Goal: Task Accomplishment & Management: Use online tool/utility

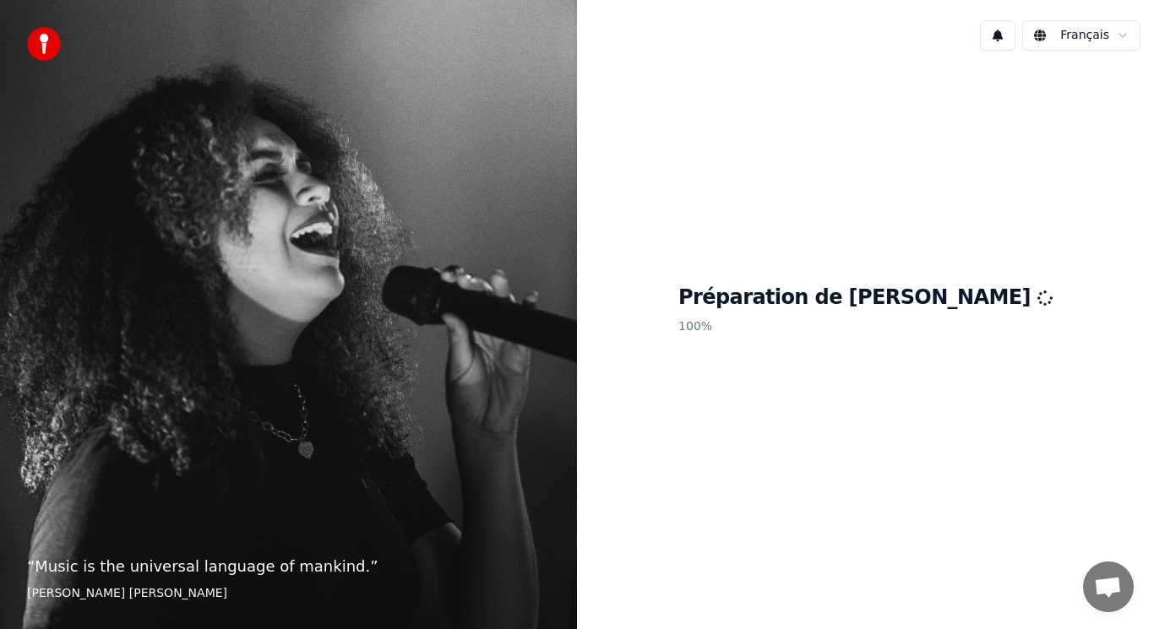
click at [640, 30] on div "Français" at bounding box center [865, 35] width 577 height 57
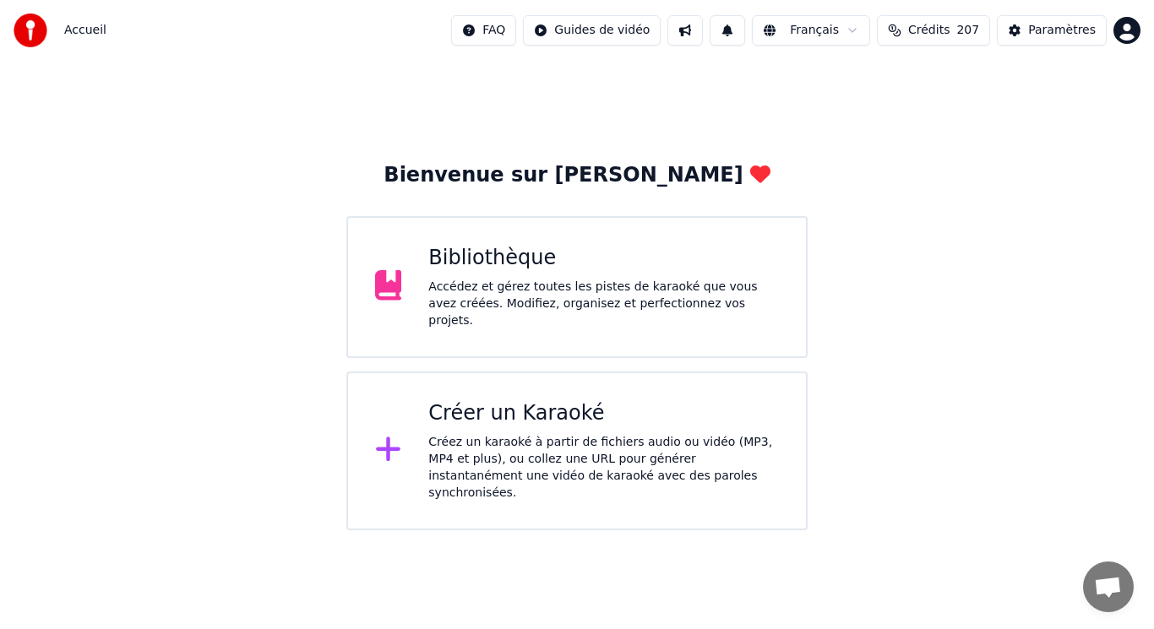
click at [547, 279] on div "Bibliothèque Accédez et gérez toutes les pistes de karaoké que vous avez créées…" at bounding box center [603, 287] width 351 height 84
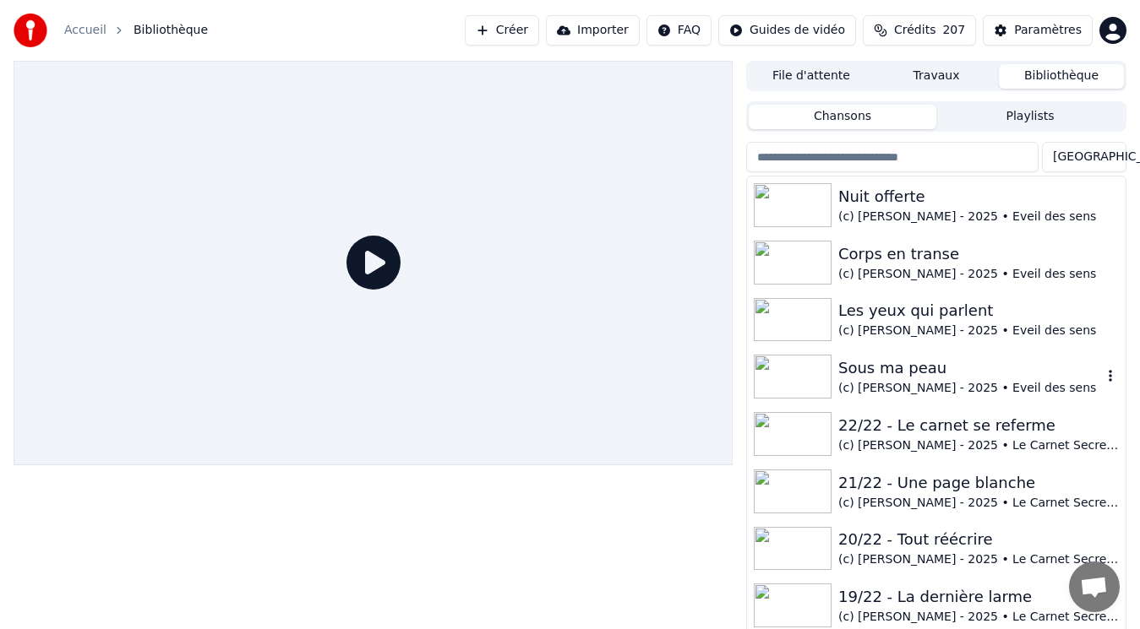
click at [884, 375] on div "Sous ma peau" at bounding box center [970, 369] width 264 height 24
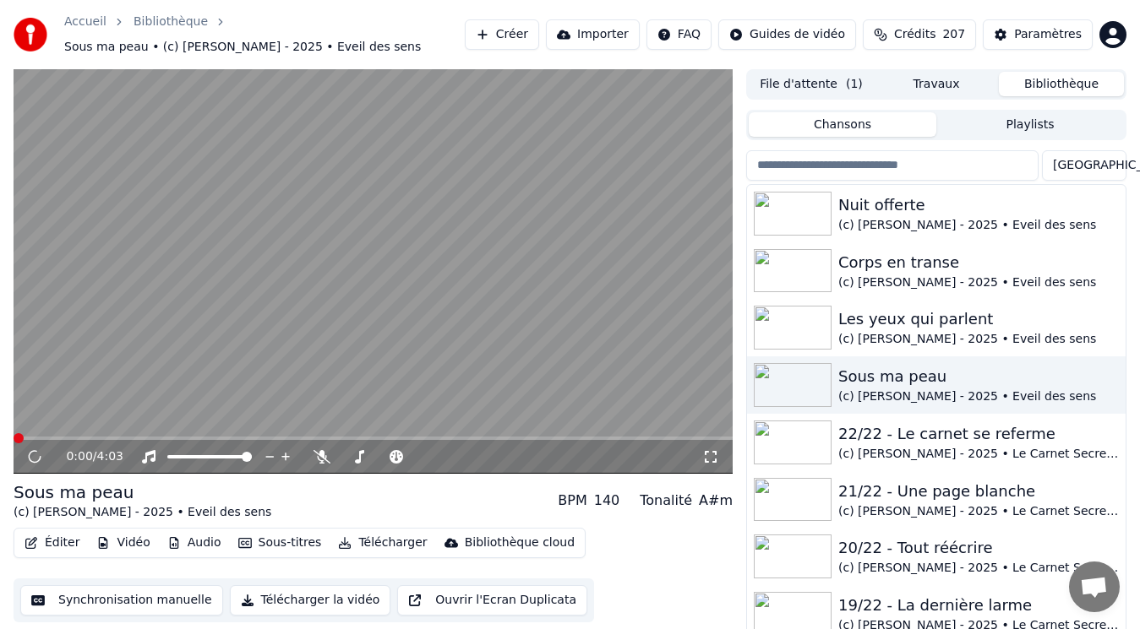
click at [201, 543] on button "Audio" at bounding box center [195, 543] width 68 height 24
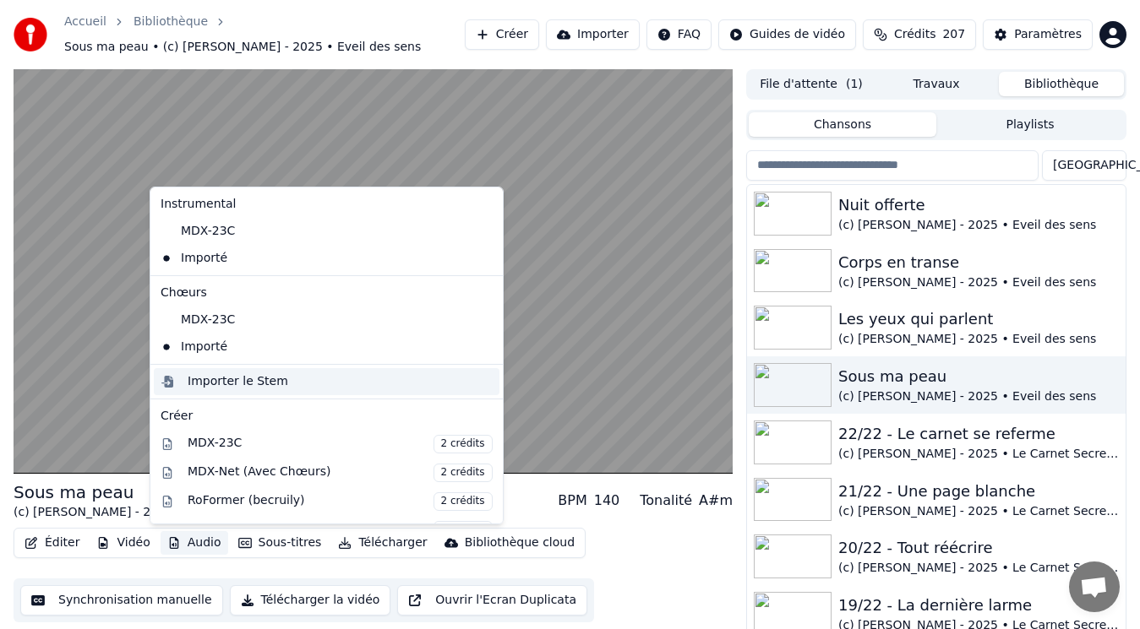
click at [237, 383] on div "Importer le Stem" at bounding box center [238, 381] width 101 height 17
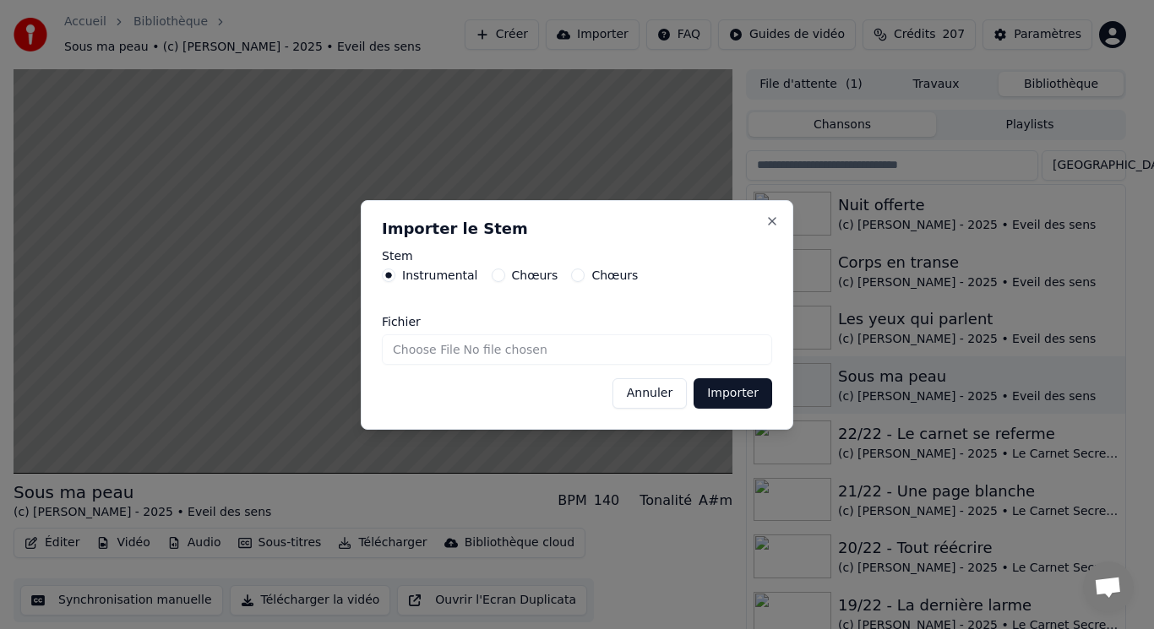
click at [492, 278] on button "Chœurs" at bounding box center [499, 276] width 14 height 14
click at [710, 391] on button "Importer" at bounding box center [733, 393] width 79 height 30
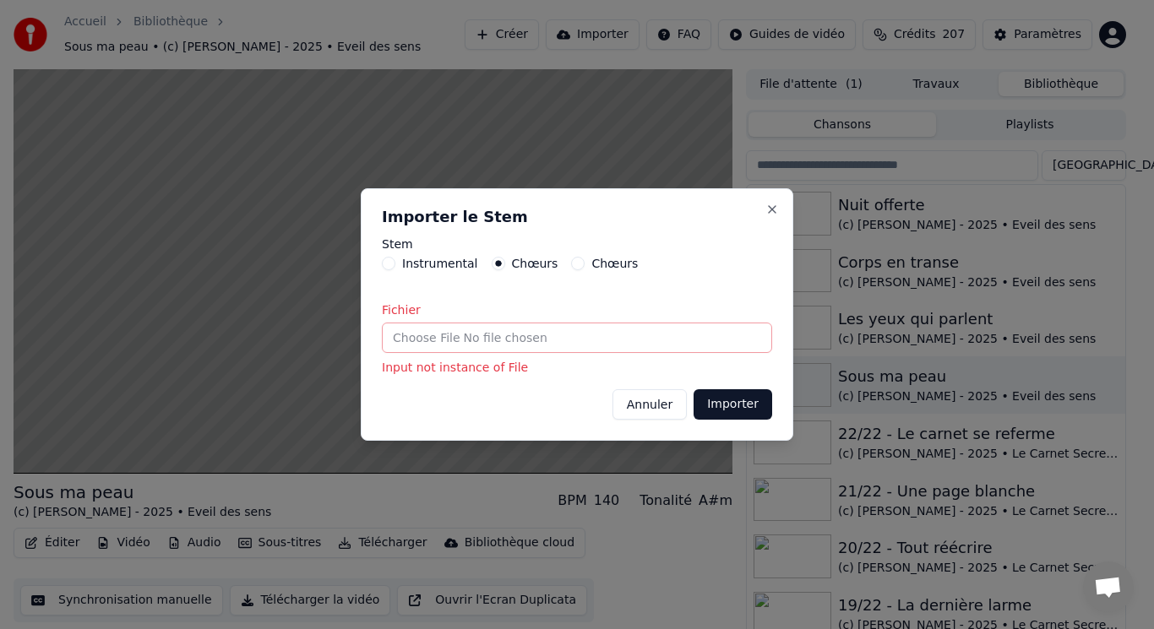
click at [473, 340] on input "Fichier" at bounding box center [577, 338] width 390 height 30
type input "**********"
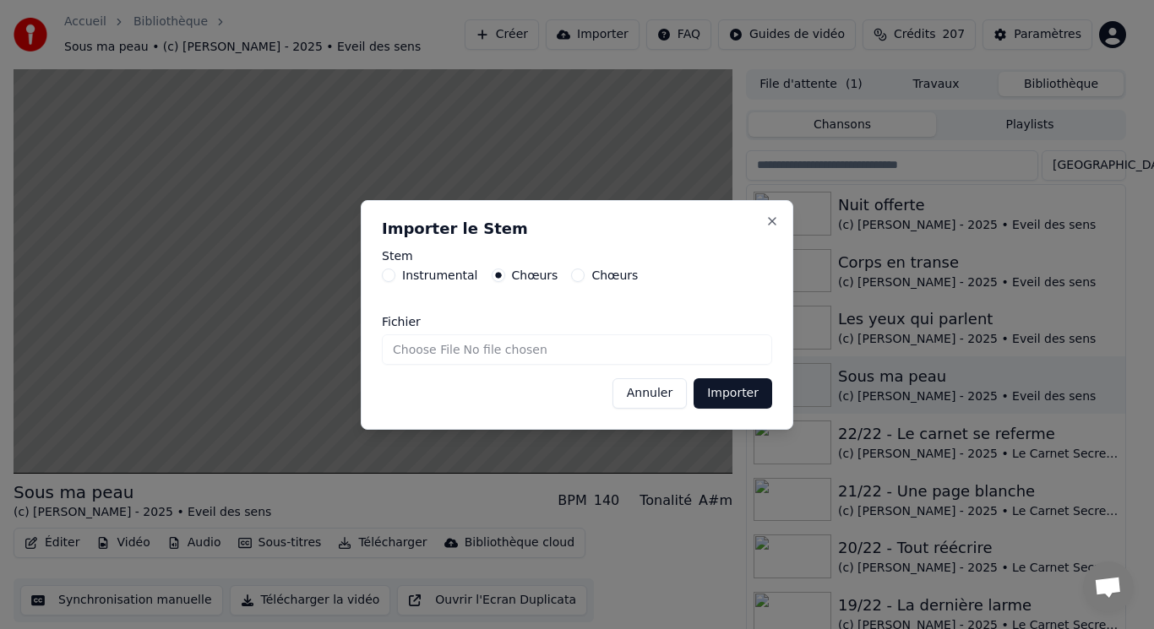
click at [726, 400] on button "Importer" at bounding box center [733, 393] width 79 height 30
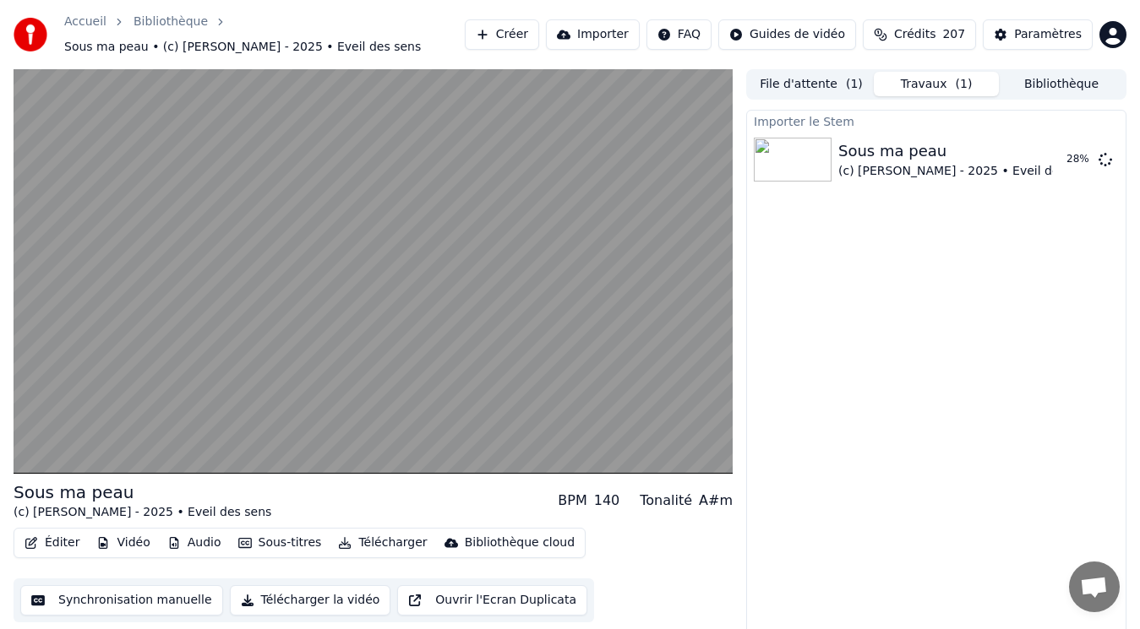
click at [182, 545] on button "Audio" at bounding box center [195, 543] width 68 height 24
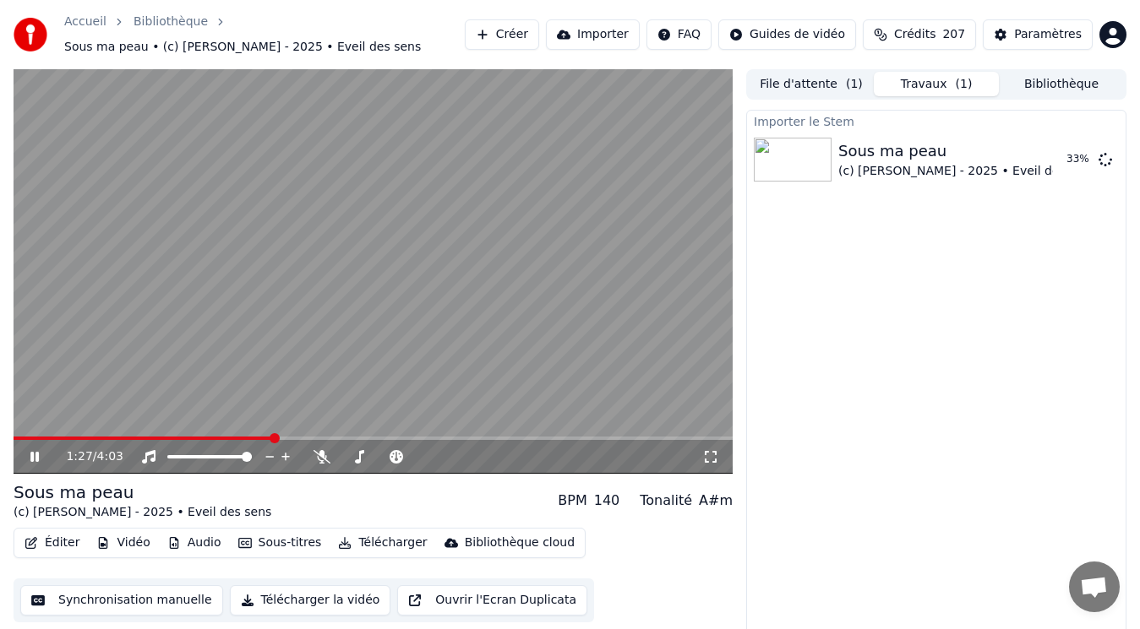
click at [560, 194] on video at bounding box center [373, 271] width 719 height 405
click at [289, 398] on video at bounding box center [373, 271] width 719 height 405
click at [41, 458] on icon at bounding box center [46, 457] width 39 height 14
click at [14, 444] on span at bounding box center [19, 438] width 10 height 10
click at [37, 459] on icon at bounding box center [35, 457] width 10 height 12
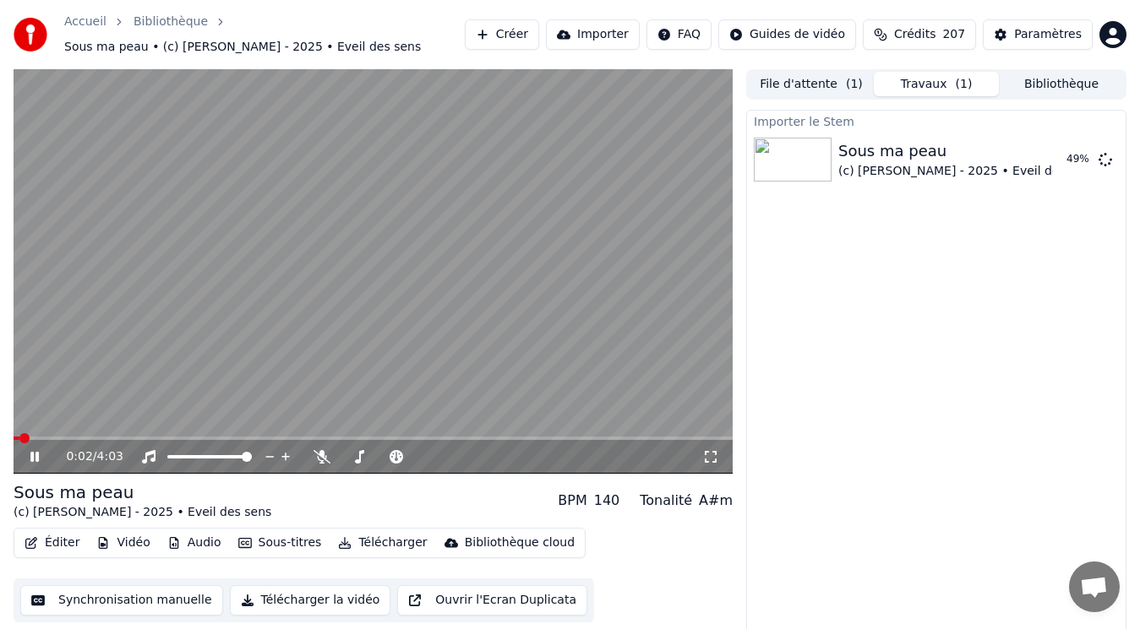
click at [94, 440] on div "0:02 / 4:03" at bounding box center [373, 457] width 719 height 34
click at [95, 438] on span at bounding box center [373, 438] width 719 height 3
click at [326, 455] on icon at bounding box center [321, 457] width 17 height 14
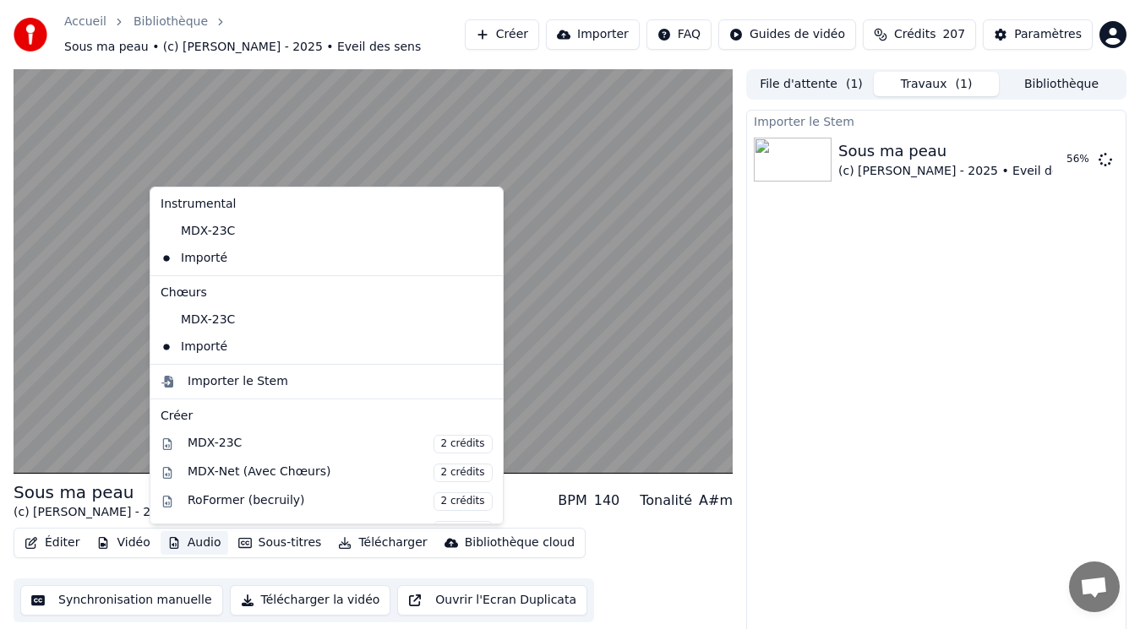
click at [199, 542] on button "Audio" at bounding box center [195, 543] width 68 height 24
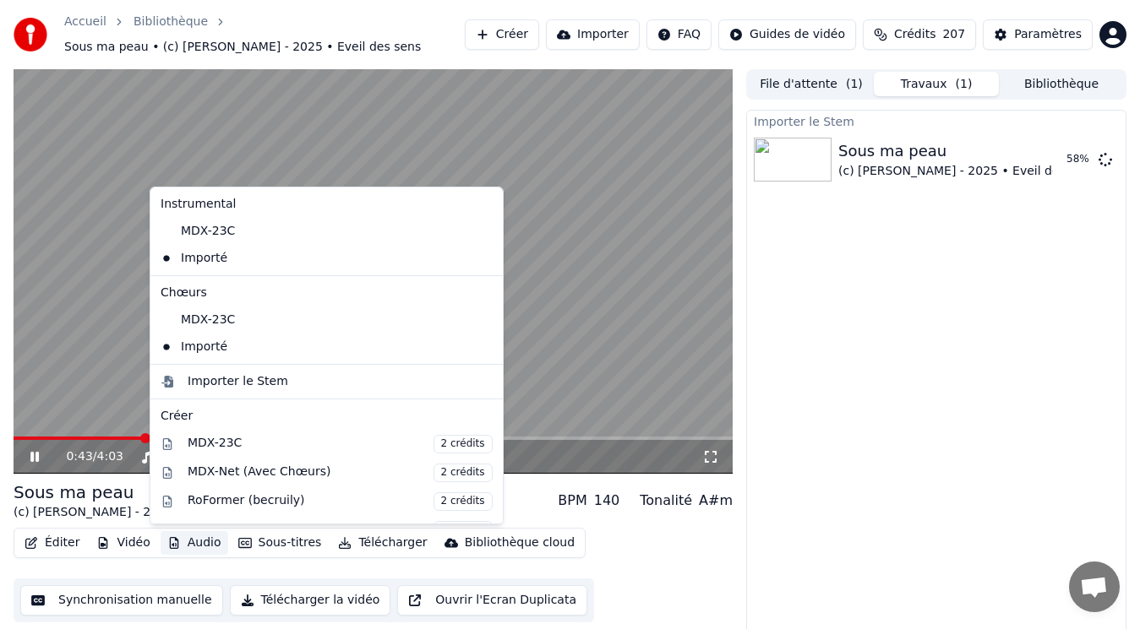
click at [128, 231] on video at bounding box center [373, 271] width 719 height 405
click at [201, 541] on button "Audio" at bounding box center [195, 543] width 68 height 24
click at [218, 313] on div "MDX-23C" at bounding box center [314, 320] width 320 height 27
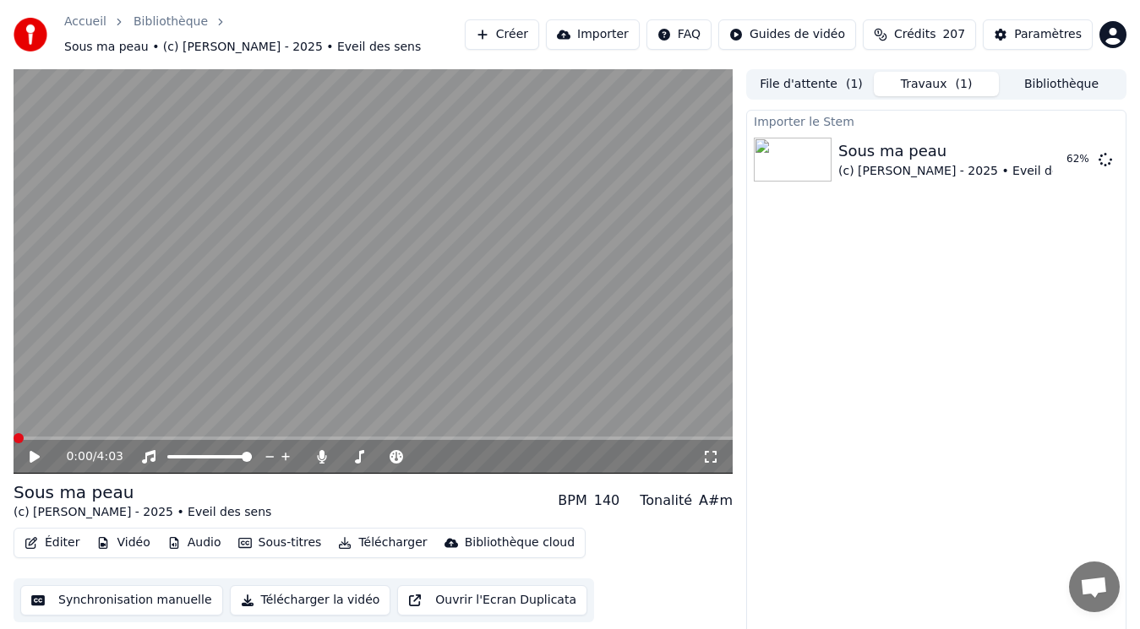
click at [39, 457] on icon at bounding box center [35, 457] width 10 height 12
click at [199, 547] on button "Audio" at bounding box center [195, 543] width 68 height 24
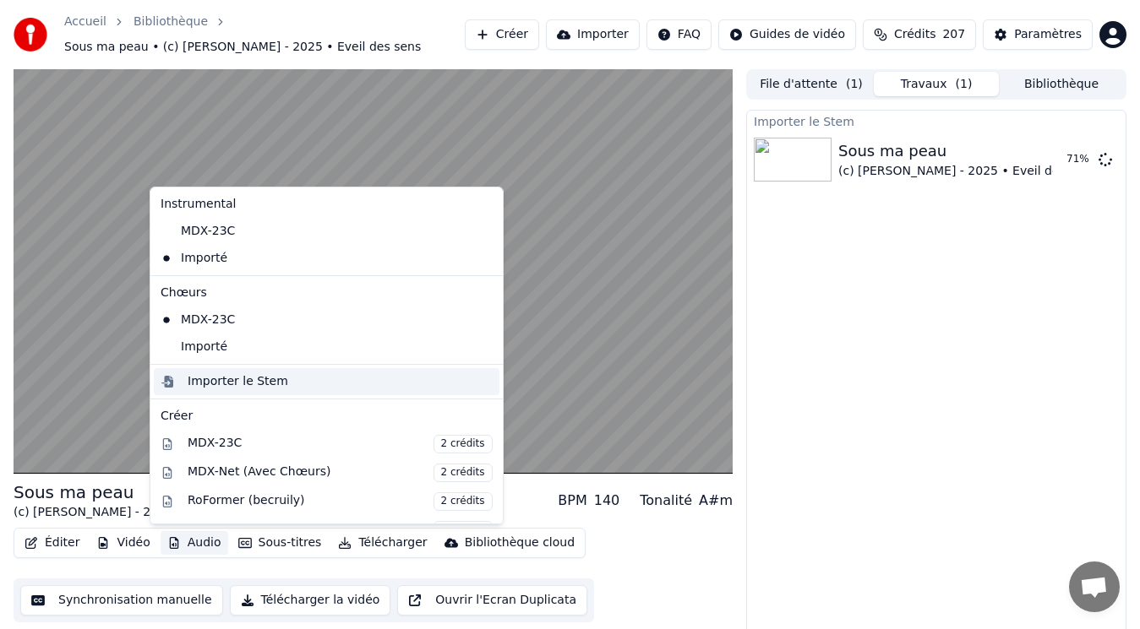
click at [289, 381] on div "Importer le Stem" at bounding box center [340, 381] width 305 height 17
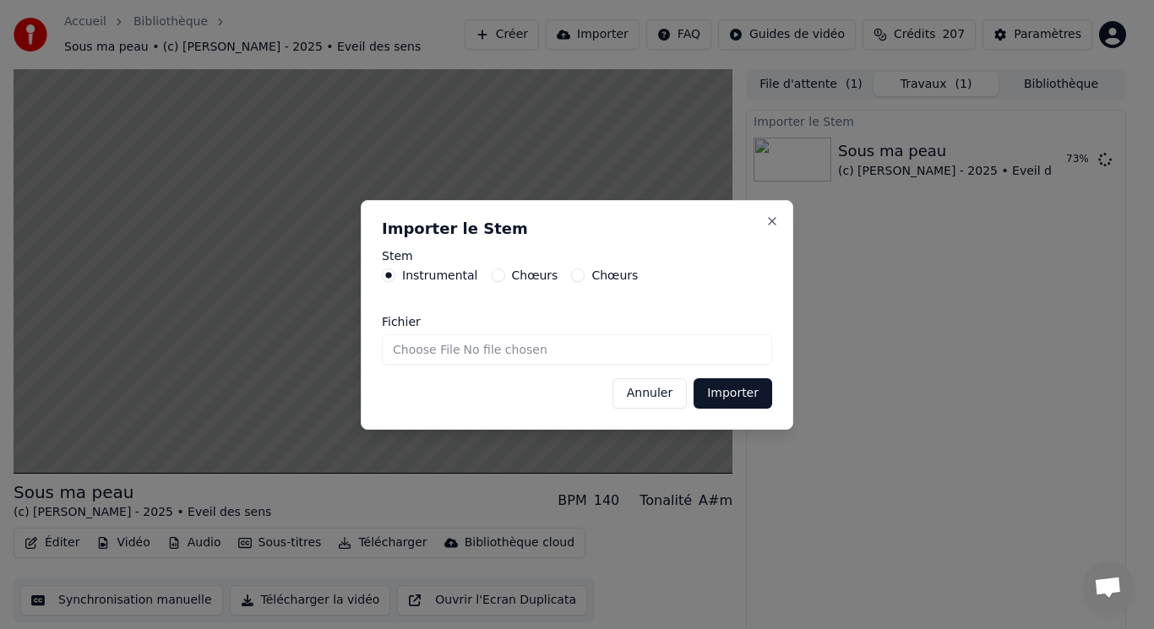
click at [502, 275] on div "Chœurs" at bounding box center [525, 276] width 67 height 14
click at [493, 275] on button "Chœurs" at bounding box center [499, 276] width 14 height 14
click at [723, 399] on button "Importer" at bounding box center [733, 393] width 79 height 30
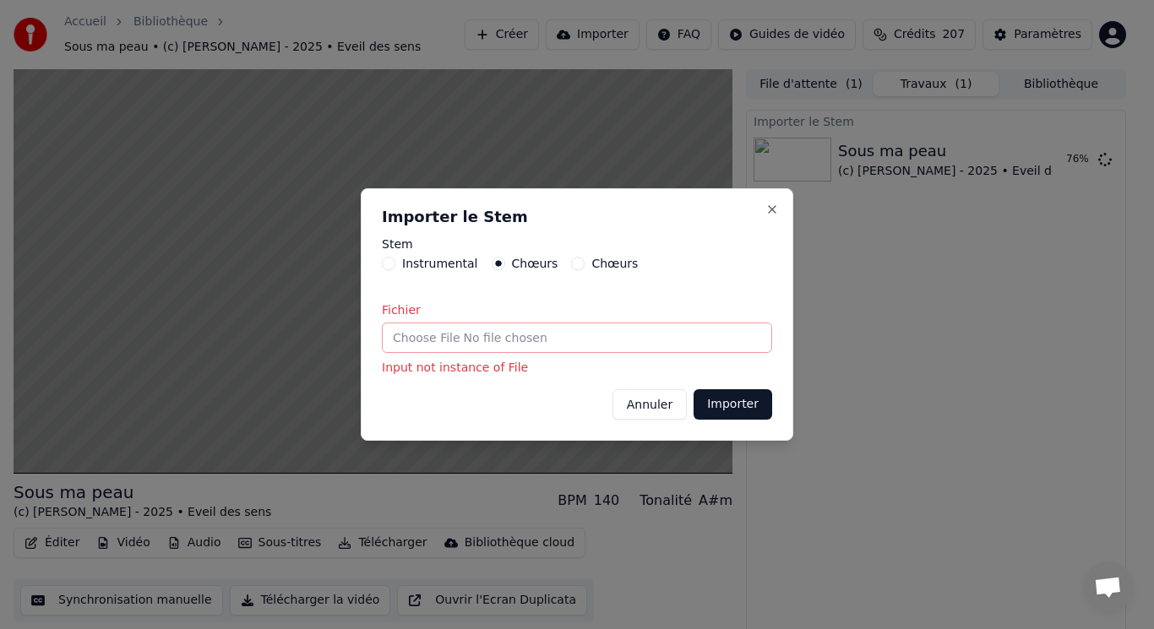
click at [439, 342] on input "Fichier" at bounding box center [577, 338] width 390 height 30
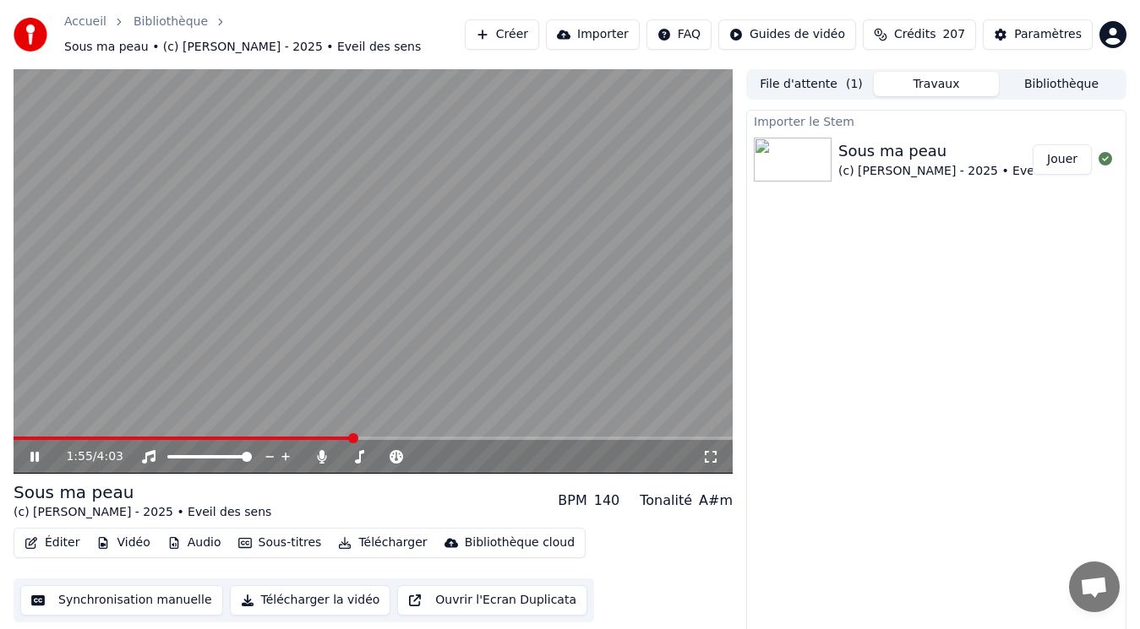
click at [313, 327] on video at bounding box center [373, 271] width 719 height 405
click at [199, 545] on button "Audio" at bounding box center [195, 543] width 68 height 24
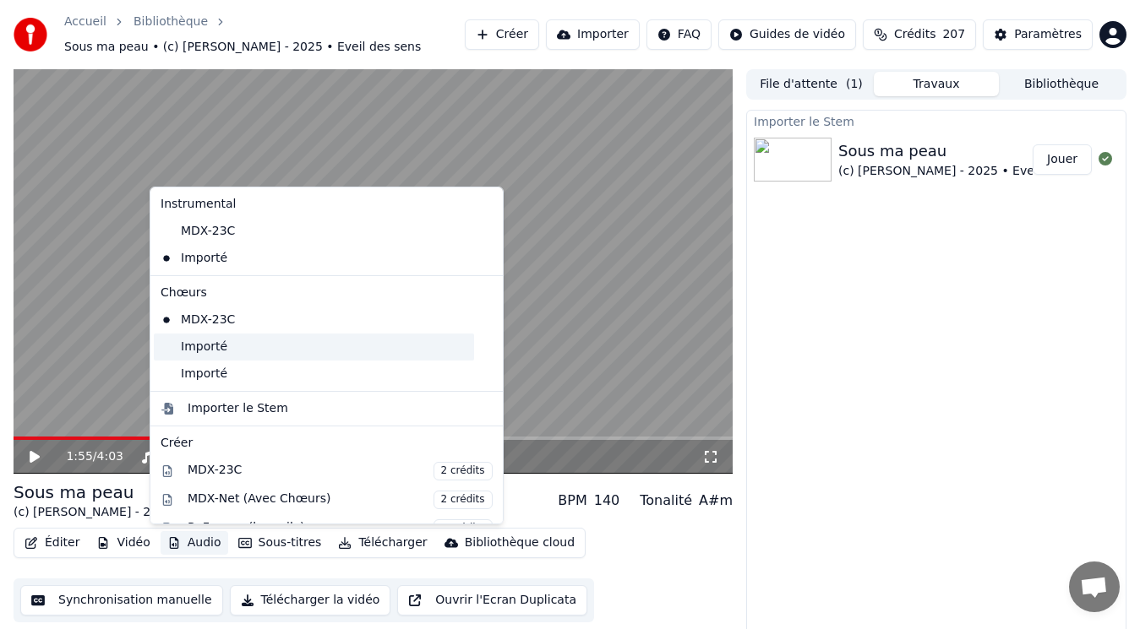
click at [310, 349] on div "Importé" at bounding box center [314, 347] width 320 height 27
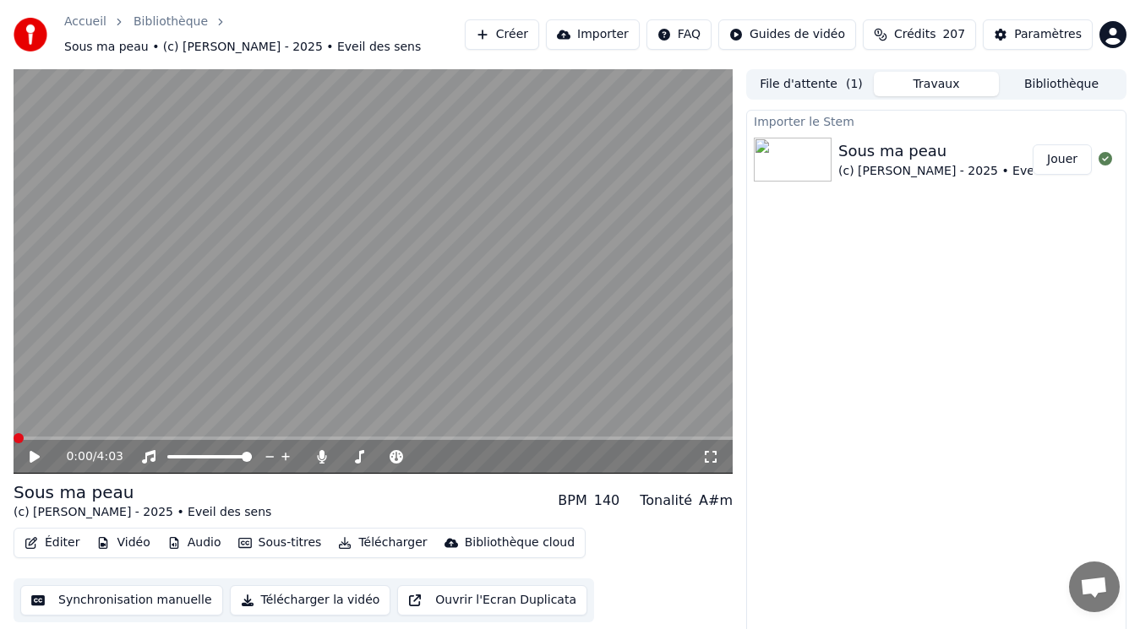
click at [32, 460] on icon at bounding box center [35, 457] width 10 height 12
click at [87, 439] on span at bounding box center [373, 438] width 719 height 3
click at [117, 433] on div "Instrumental Instrumental" at bounding box center [153, 430] width 85 height 24
click at [105, 437] on span at bounding box center [59, 438] width 91 height 3
click at [176, 541] on button "Audio" at bounding box center [195, 543] width 68 height 24
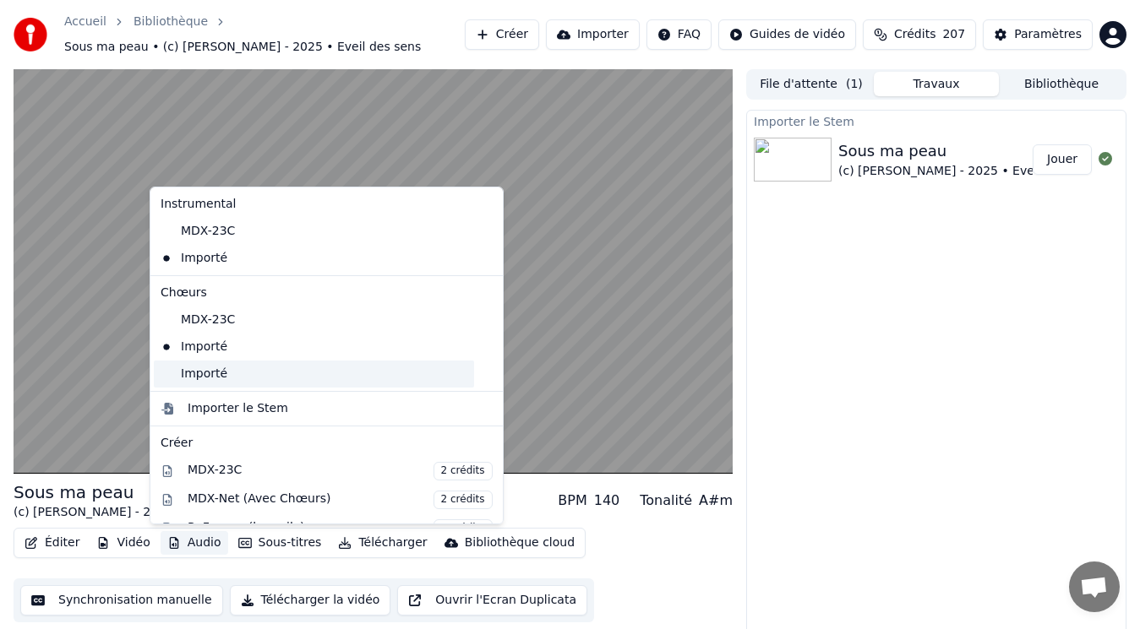
click at [242, 373] on div "Importé" at bounding box center [314, 374] width 320 height 27
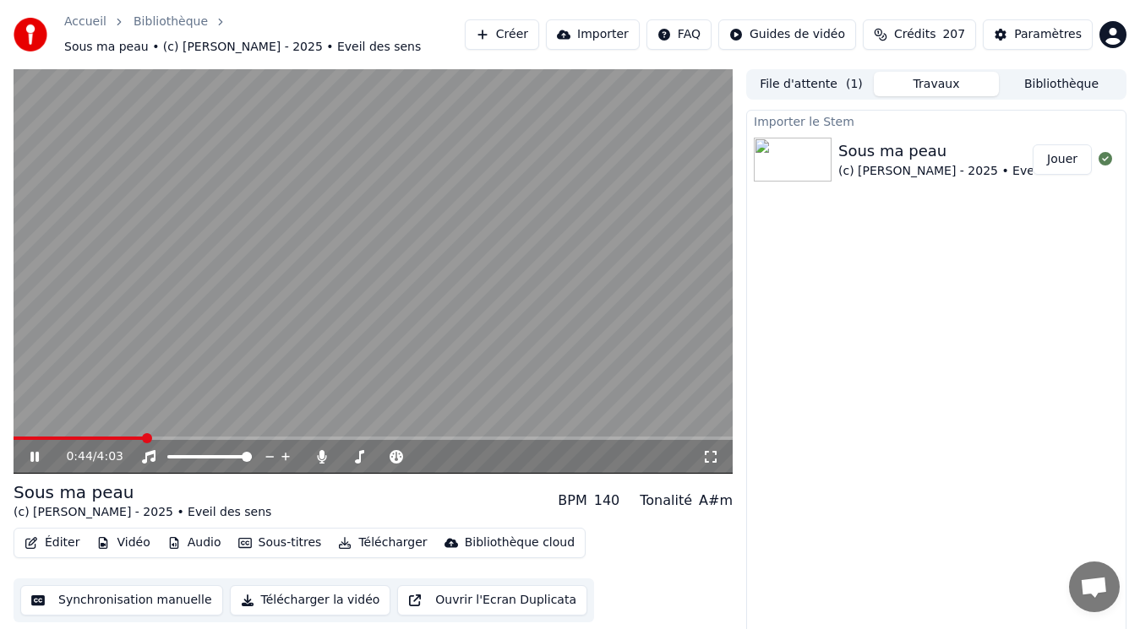
click at [186, 541] on button "Audio" at bounding box center [195, 543] width 68 height 24
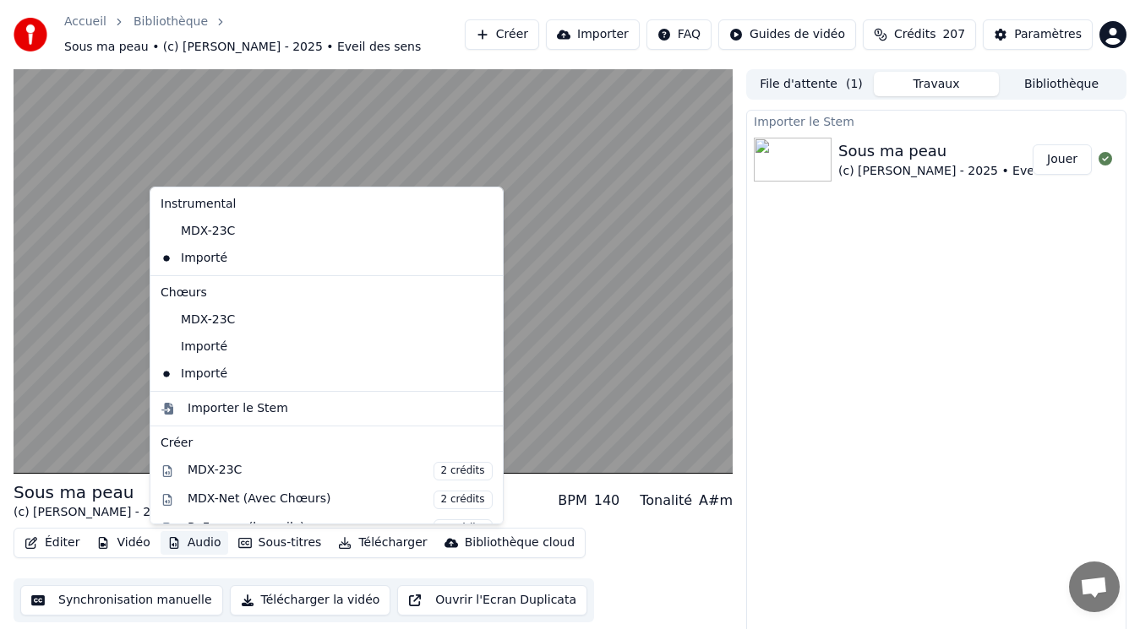
click at [481, 348] on icon at bounding box center [490, 347] width 19 height 14
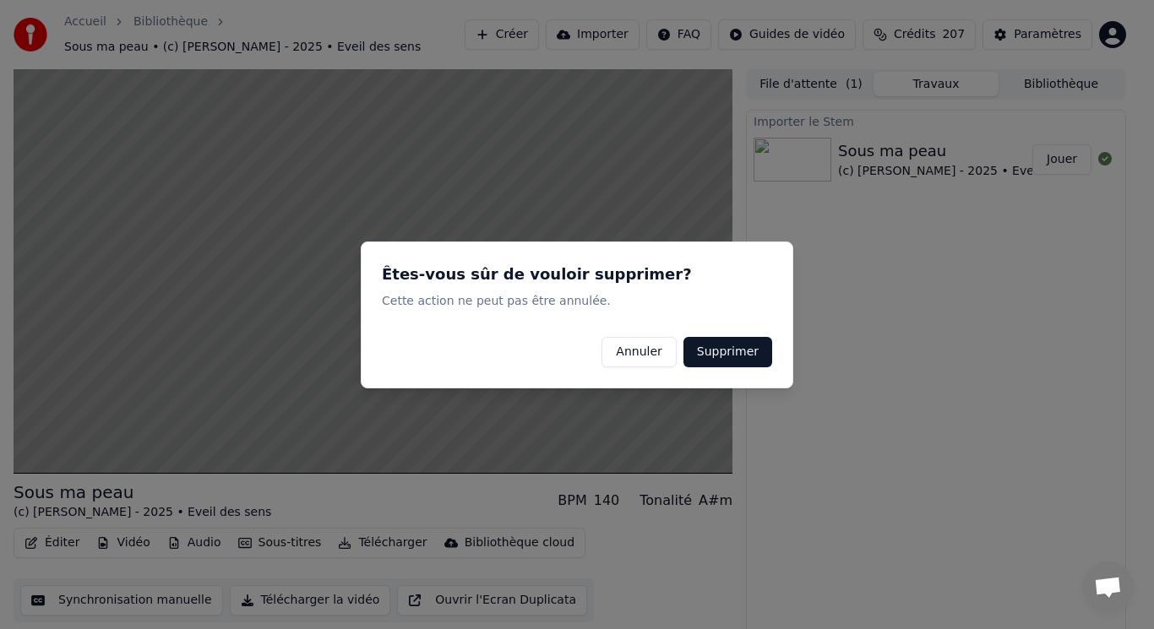
click at [723, 352] on button "Supprimer" at bounding box center [727, 351] width 89 height 30
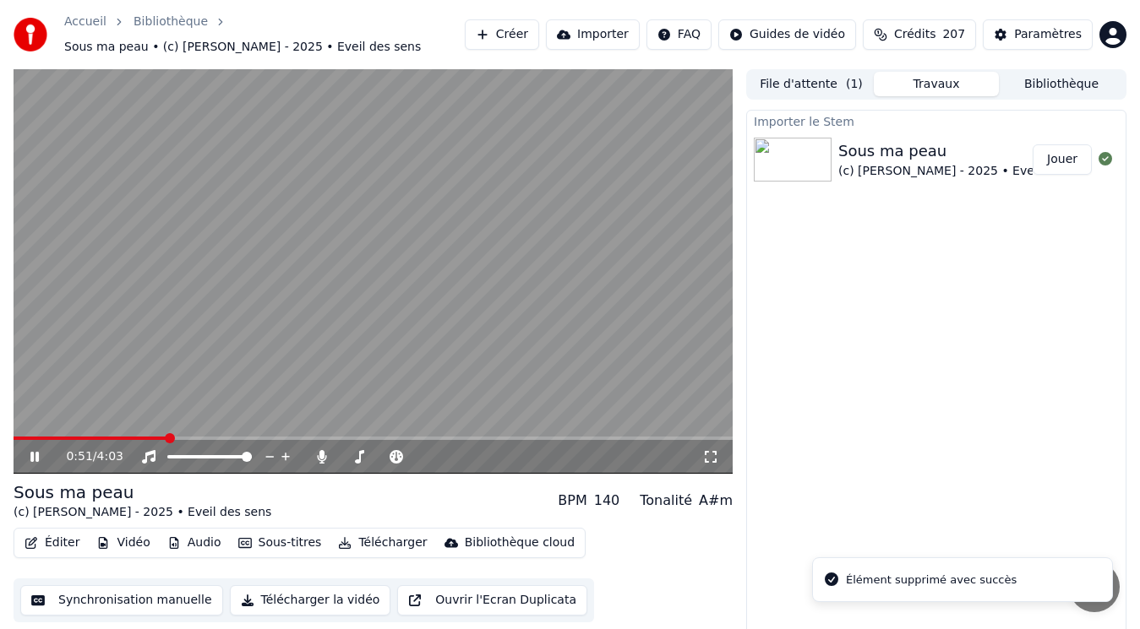
click at [253, 286] on video at bounding box center [373, 271] width 719 height 405
click at [340, 540] on button "Télécharger" at bounding box center [382, 543] width 102 height 24
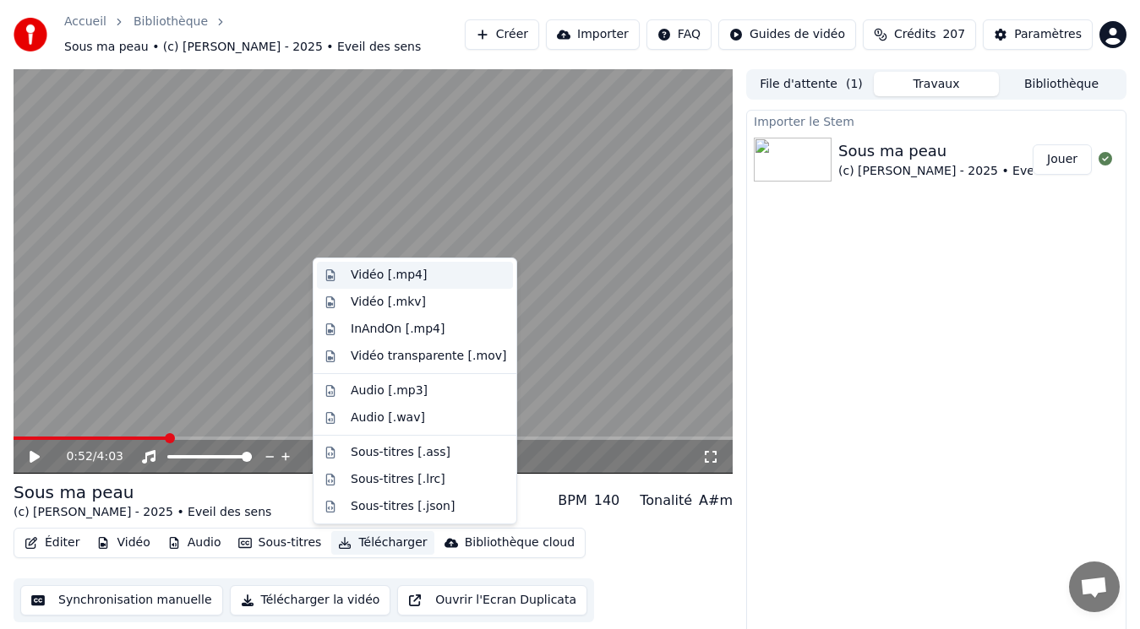
click at [382, 279] on div "Vidéo [.mp4]" at bounding box center [389, 275] width 76 height 17
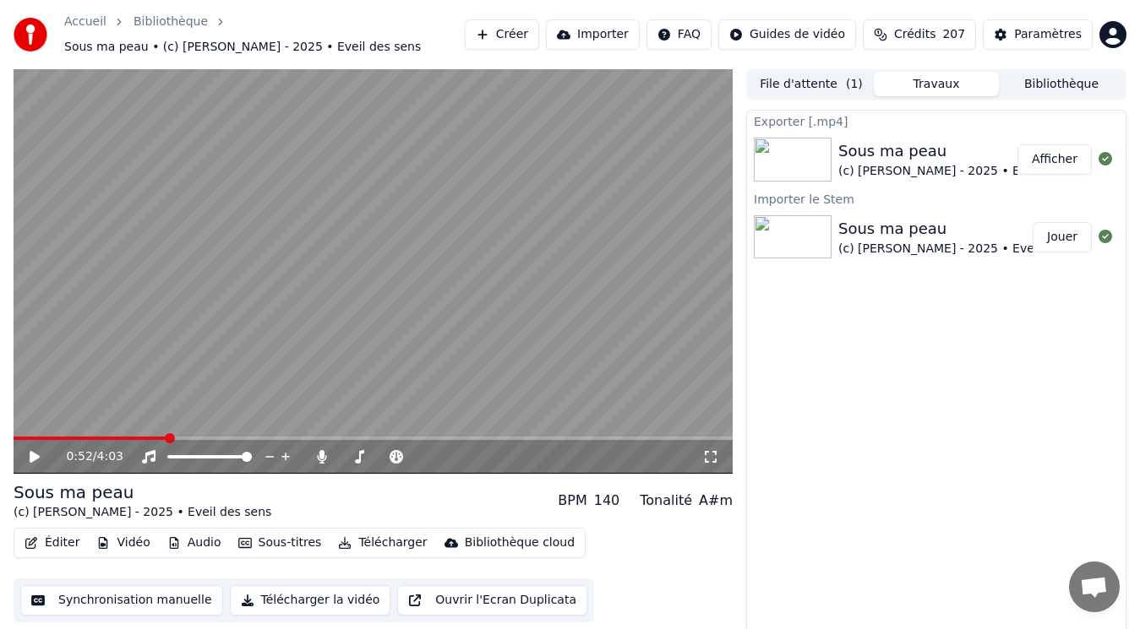
click at [1081, 169] on button "Afficher" at bounding box center [1054, 159] width 74 height 30
click at [1067, 84] on button "Bibliothèque" at bounding box center [1061, 84] width 125 height 24
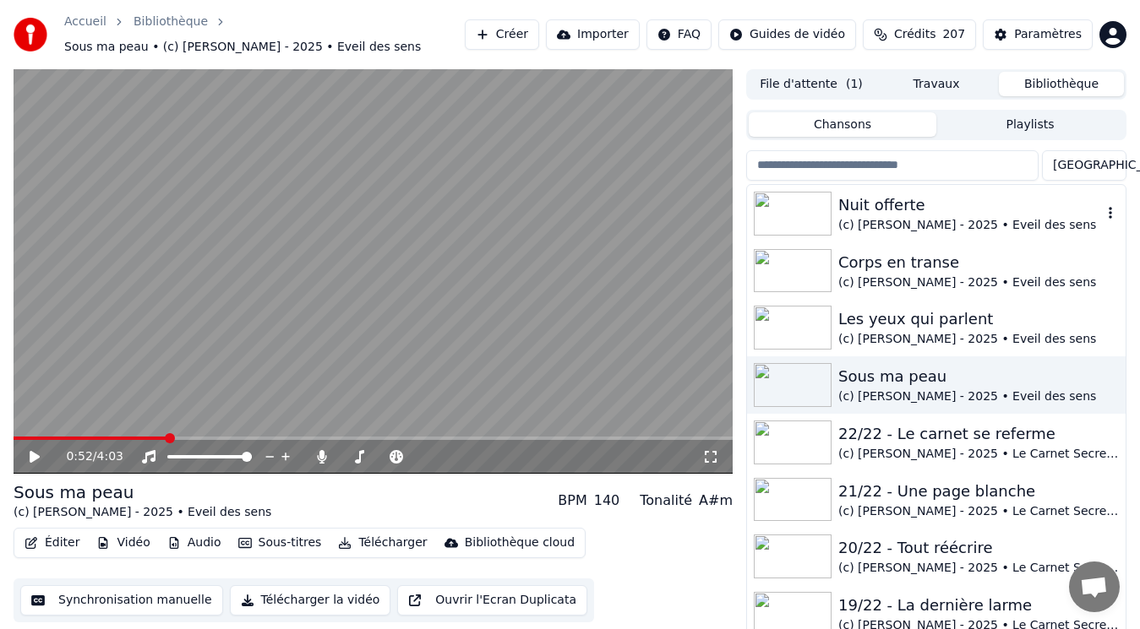
click at [877, 217] on div "(c) [PERSON_NAME] - 2025 • Eveil des sens" at bounding box center [970, 225] width 264 height 17
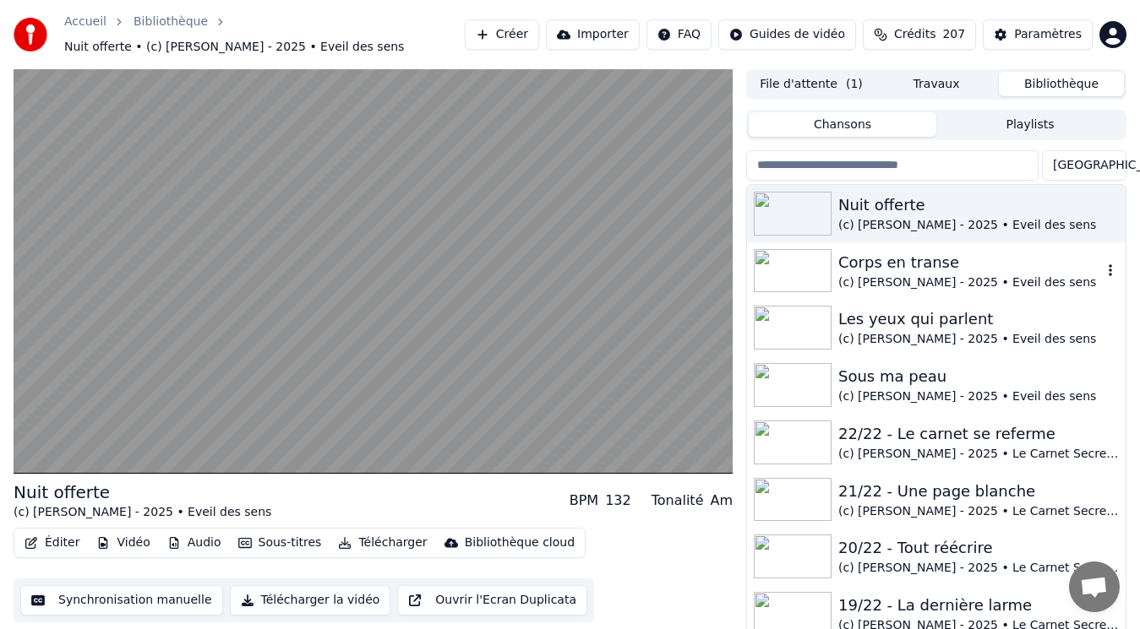
click at [875, 271] on div "Corps en transe" at bounding box center [970, 263] width 264 height 24
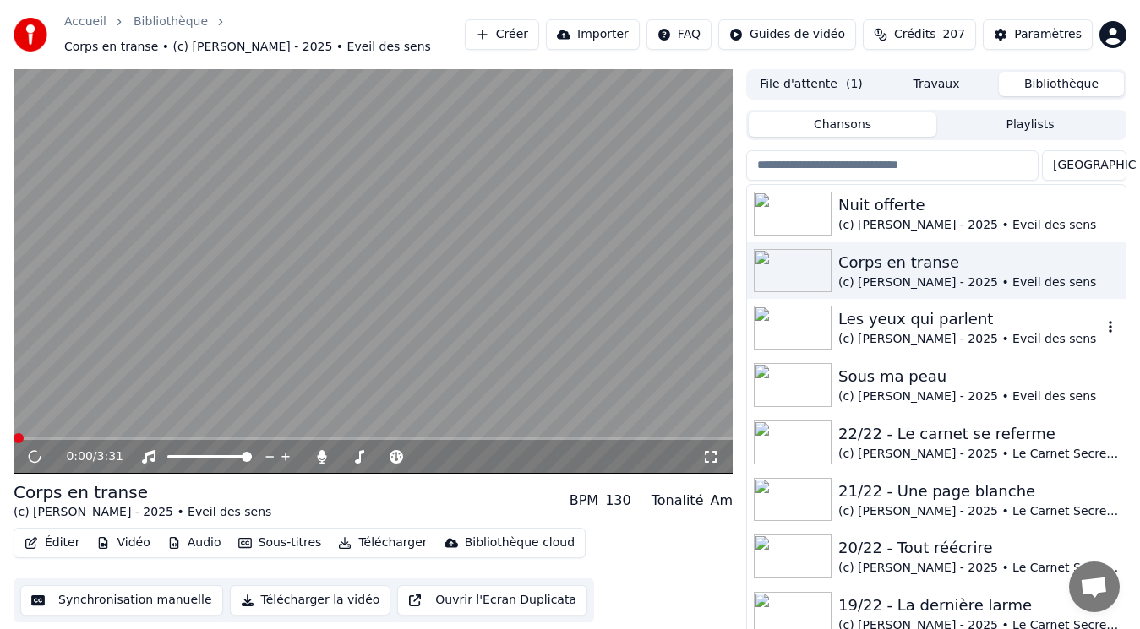
click at [877, 333] on div "(c) [PERSON_NAME] - 2025 • Eveil des sens" at bounding box center [970, 339] width 264 height 17
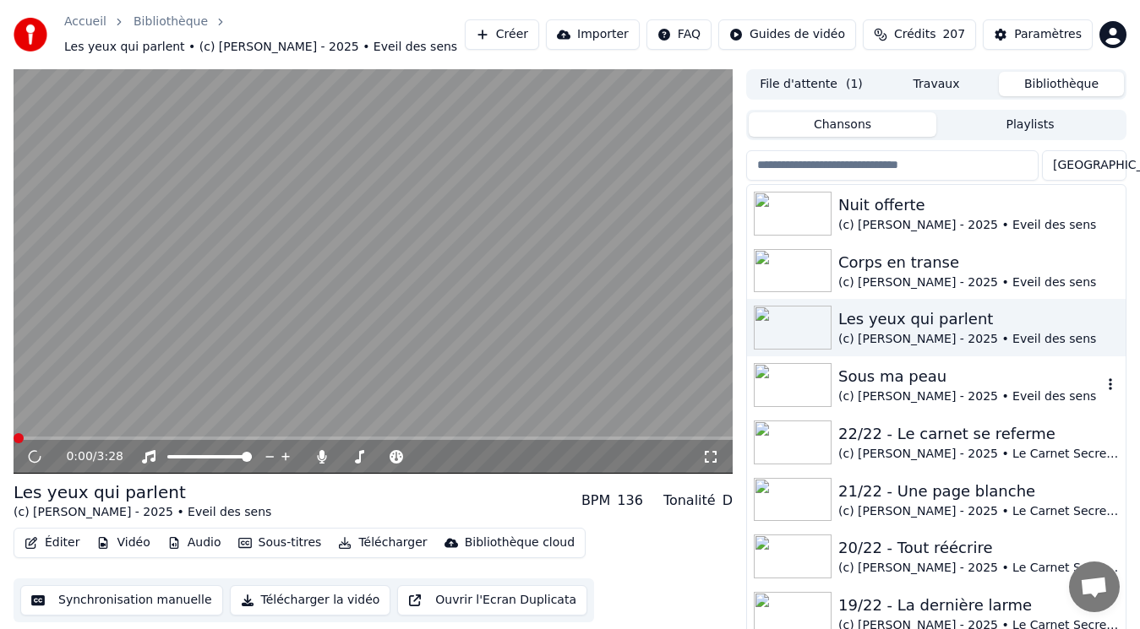
click at [872, 386] on div "Sous ma peau" at bounding box center [970, 377] width 264 height 24
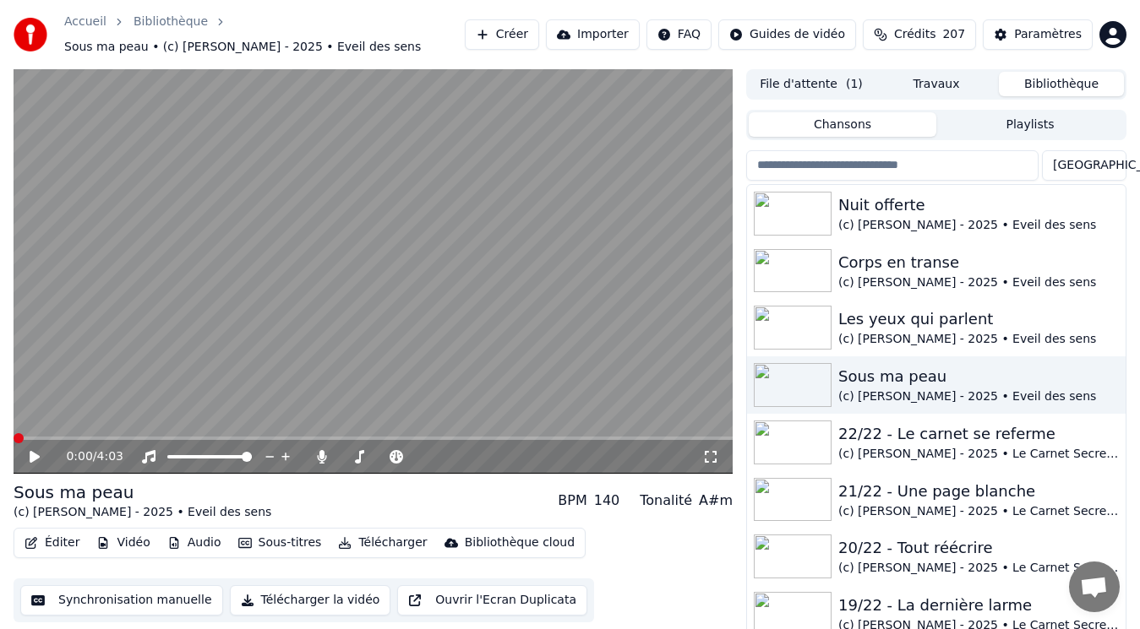
click at [32, 458] on icon at bounding box center [35, 457] width 10 height 12
click at [478, 328] on video at bounding box center [373, 271] width 719 height 405
